Goal: Information Seeking & Learning: Learn about a topic

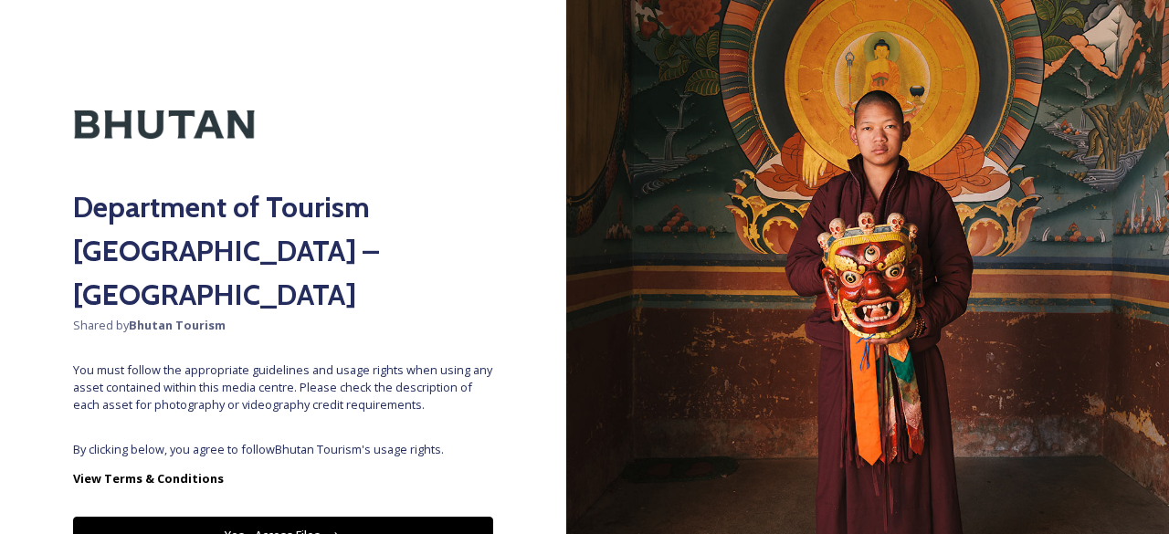
click at [311, 517] on button "Yes - Access Files" at bounding box center [283, 535] width 420 height 37
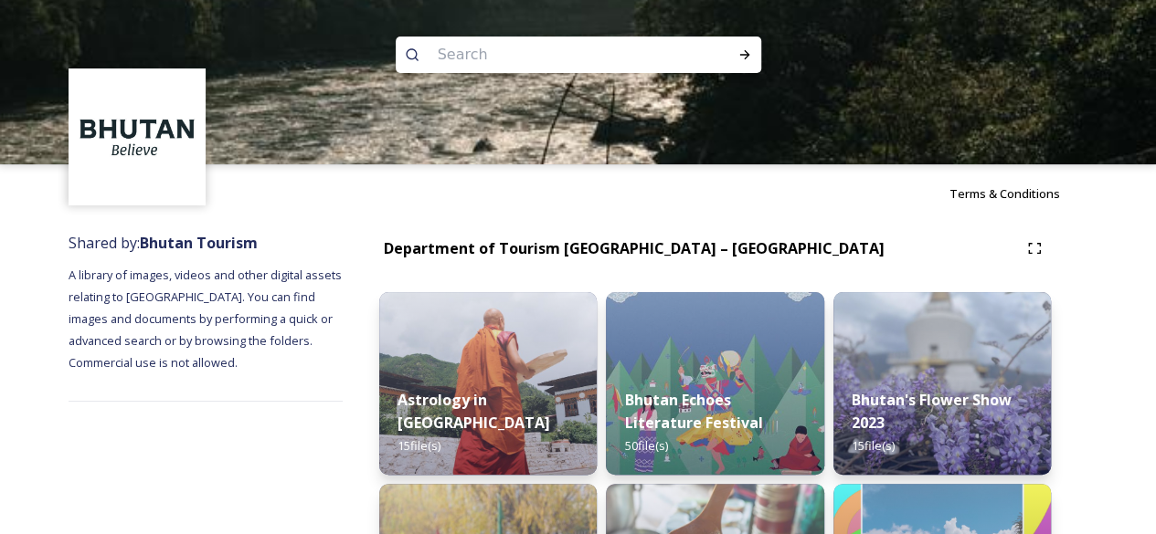
click at [602, 55] on input at bounding box center [554, 55] width 250 height 40
type input "dashain"
click at [742, 61] on icon at bounding box center [744, 55] width 15 height 15
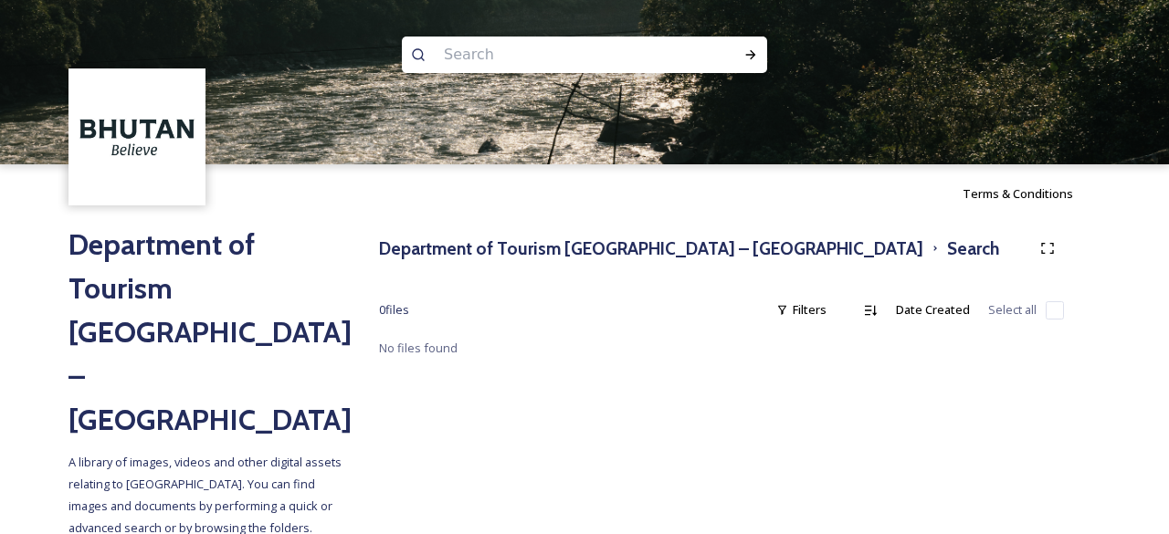
click at [608, 57] on input at bounding box center [560, 55] width 250 height 40
type input "festival"
click at [757, 46] on div "Run Search" at bounding box center [751, 54] width 33 height 33
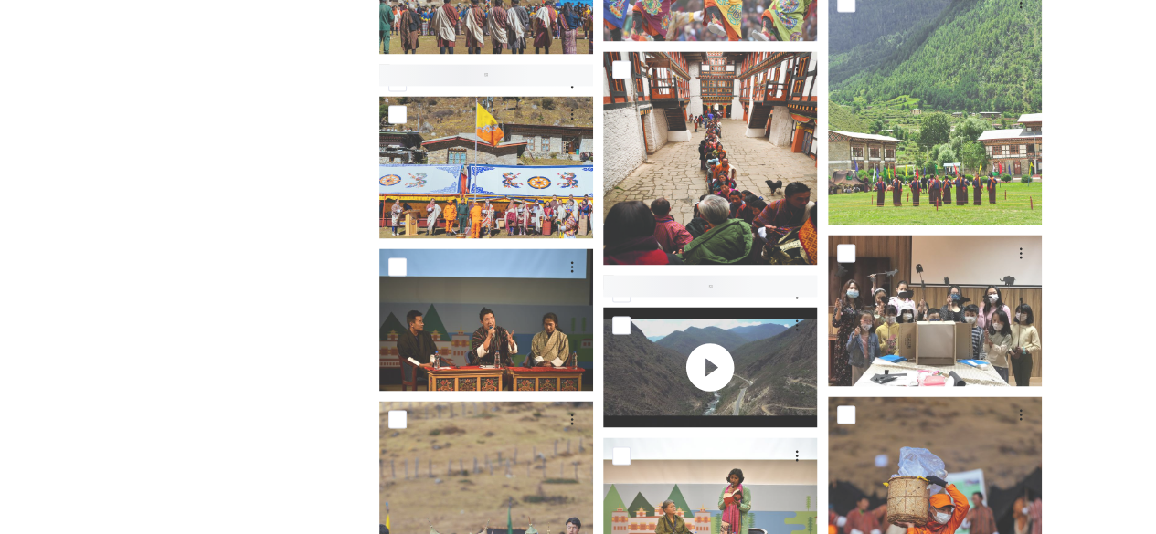
scroll to position [1488, 0]
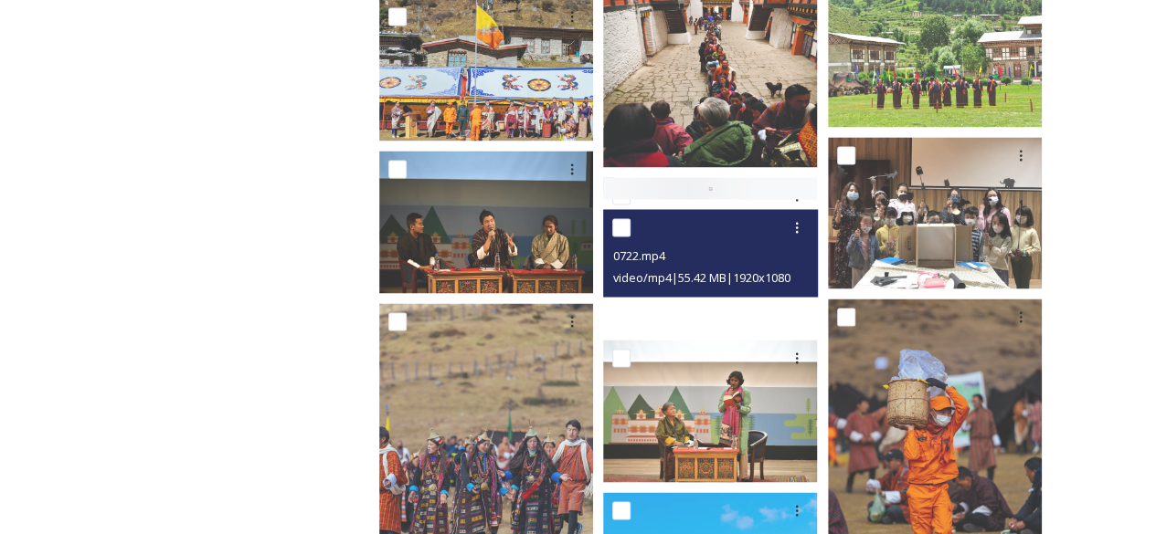
click at [751, 310] on video "0722.mp4" at bounding box center [710, 269] width 214 height 121
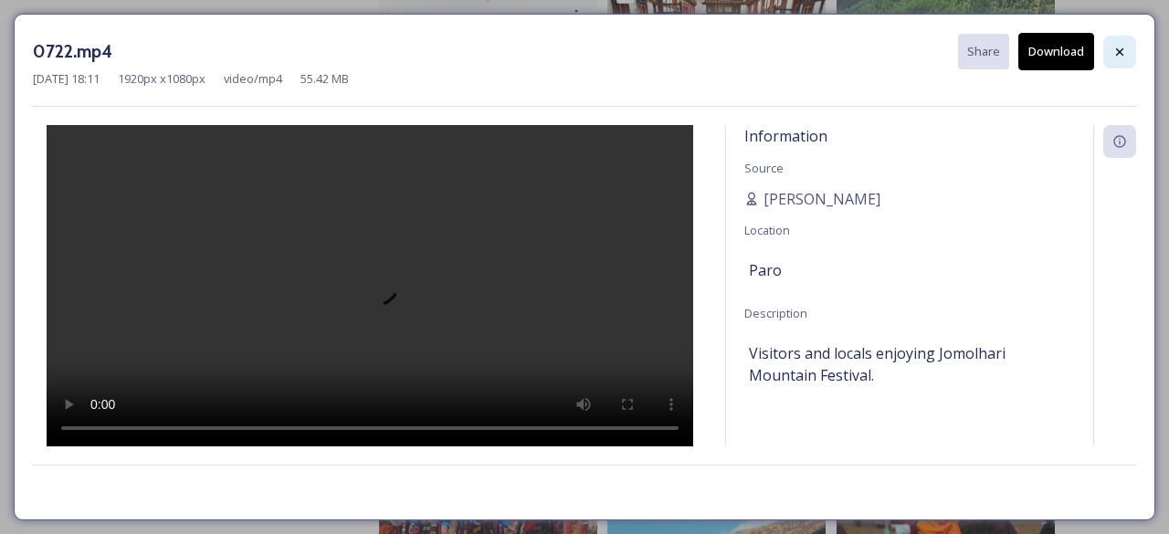
click at [1124, 50] on icon at bounding box center [1120, 52] width 15 height 15
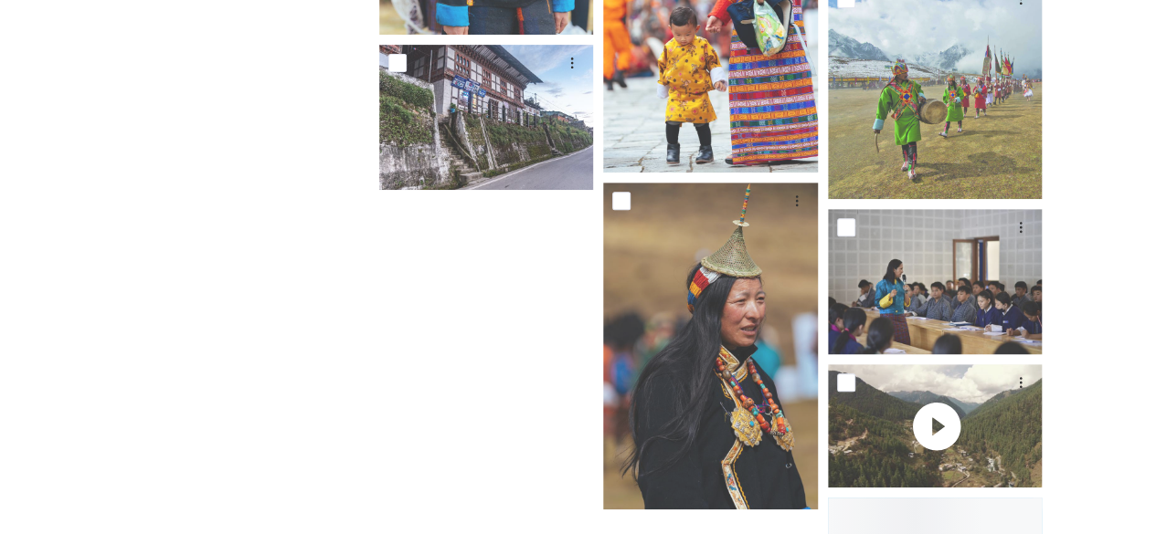
scroll to position [3864, 0]
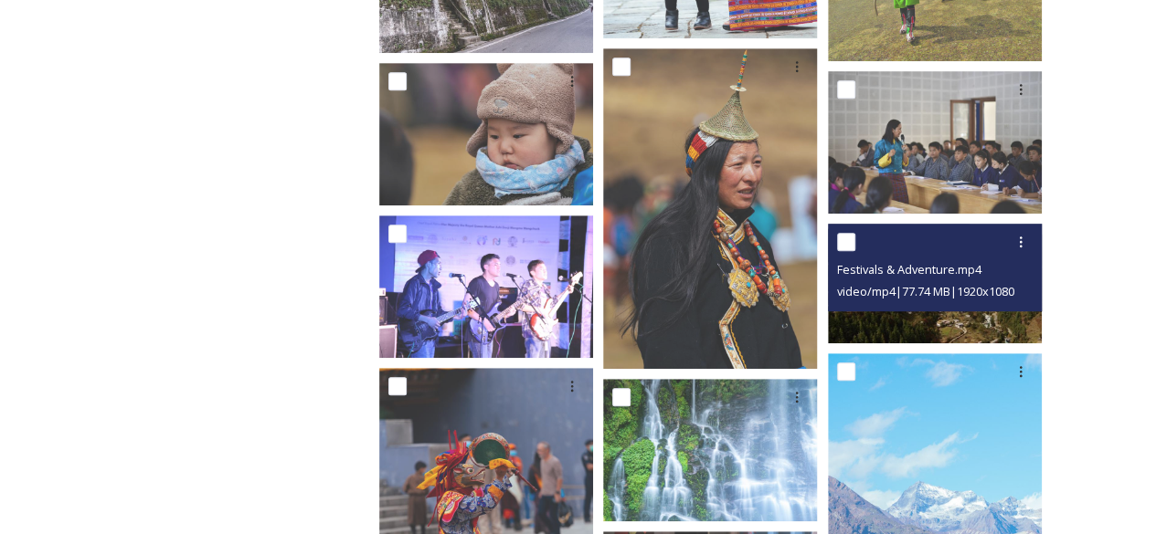
click at [994, 269] on div "Festivals & Adventure.mp4" at bounding box center [937, 270] width 200 height 22
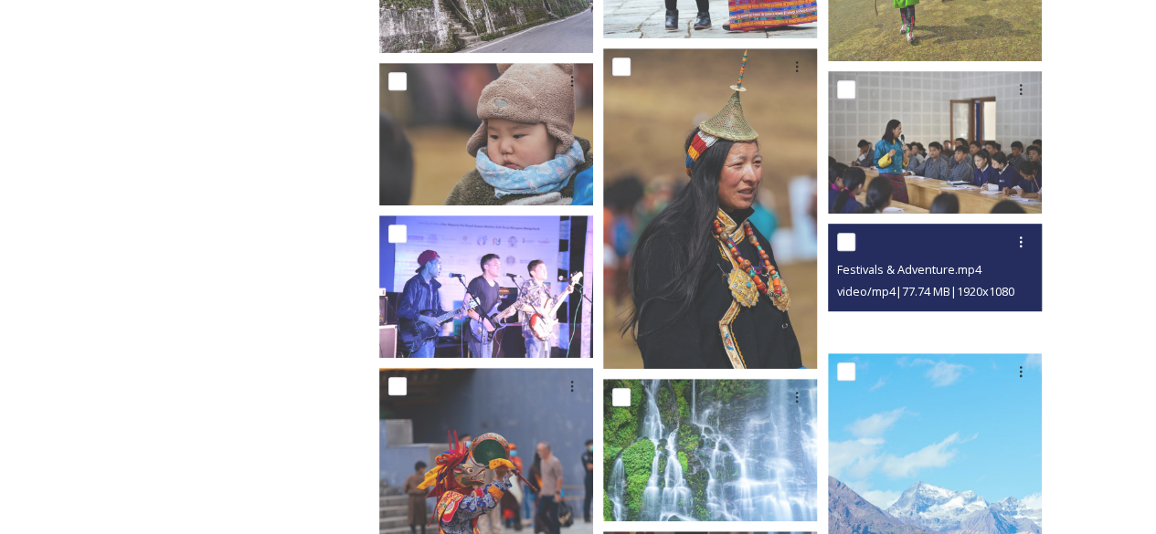
click at [976, 323] on video "Festivals & Adventure.mp4" at bounding box center [935, 284] width 214 height 121
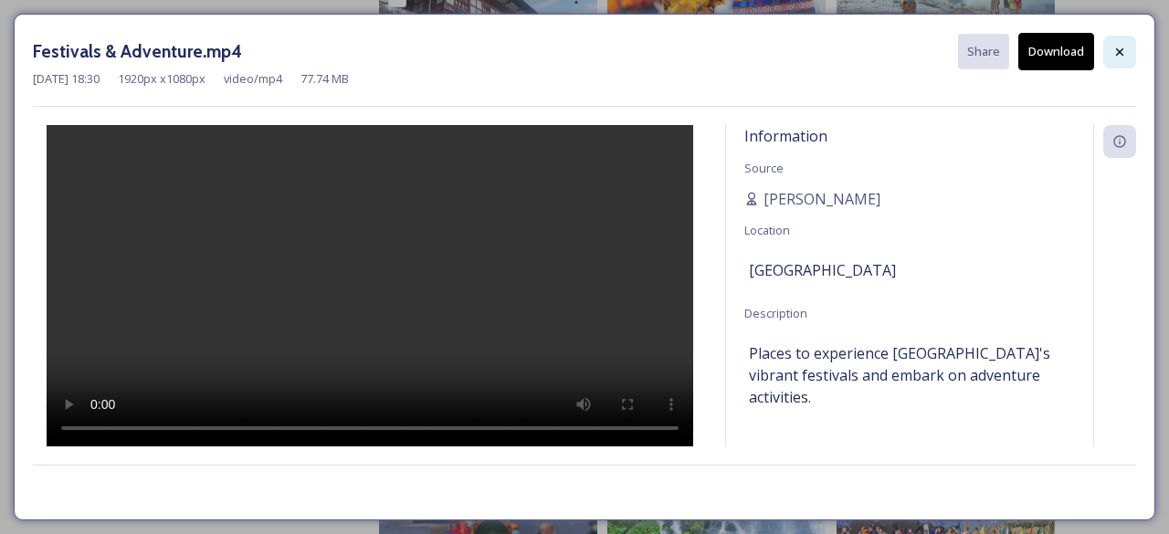
click at [1125, 51] on icon at bounding box center [1120, 52] width 15 height 15
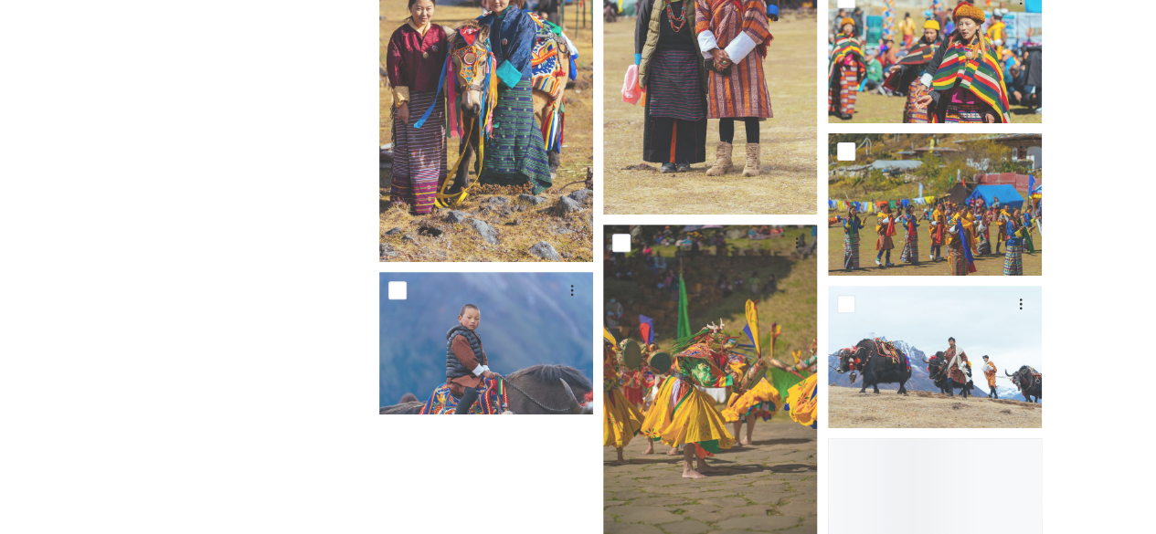
scroll to position [10625, 0]
